Goal: Transaction & Acquisition: Purchase product/service

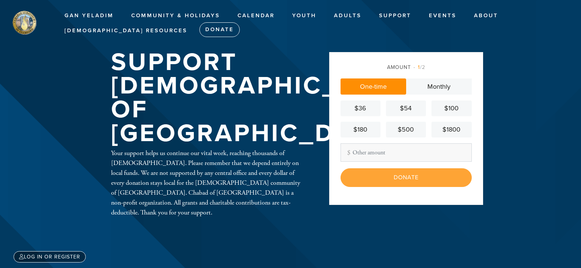
click at [378, 104] on link "$36" at bounding box center [360, 108] width 40 height 16
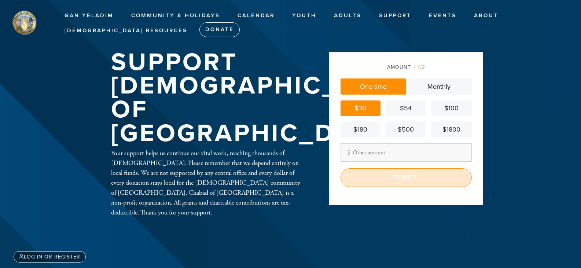
click at [371, 172] on input "Donate" at bounding box center [405, 177] width 131 height 18
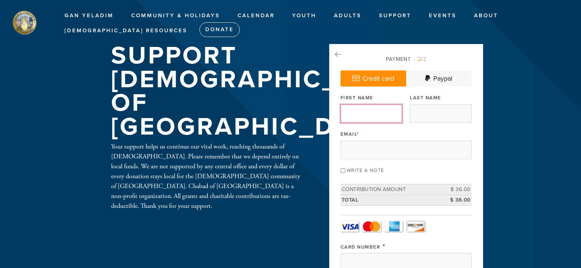
click at [389, 112] on input "First Name" at bounding box center [371, 113] width 62 height 18
type input "[PERSON_NAME]"
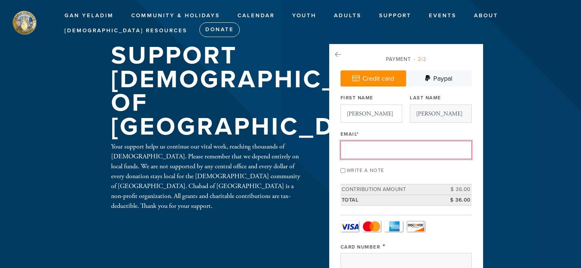
type input "[EMAIL_ADDRESS][DOMAIN_NAME]"
type input "[STREET_ADDRESS][PERSON_NAME]"
type input "[GEOGRAPHIC_DATA]"
type input "CT"
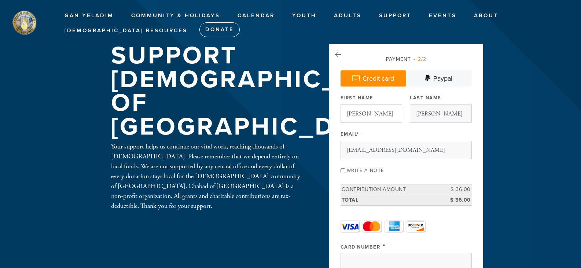
type input "06905-2426"
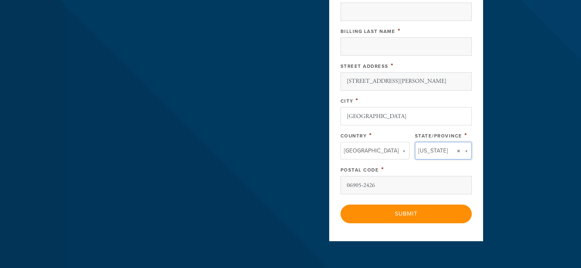
type input "CT"
type input "[GEOGRAPHIC_DATA]"
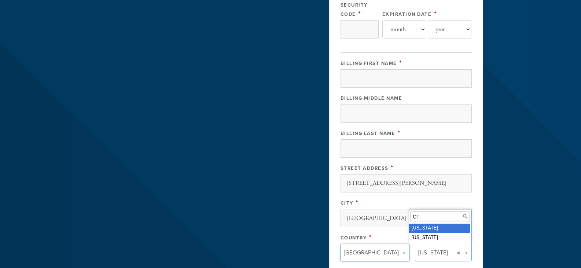
scroll to position [245, 0]
